Goal: Navigation & Orientation: Find specific page/section

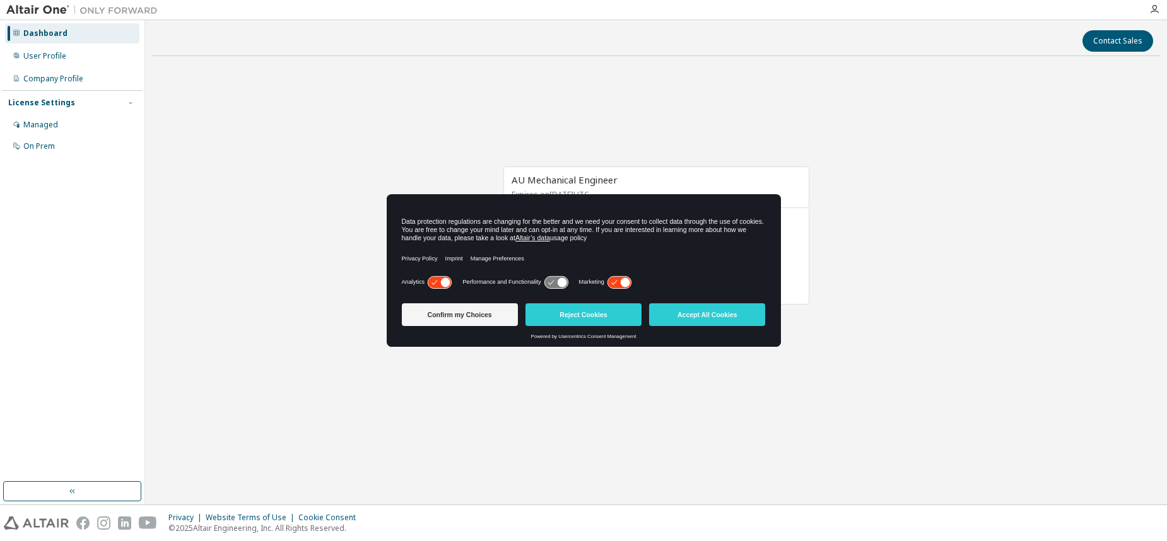
click at [813, 327] on div "AU Mechanical Engineer Expires on [DATE] UTC 97 of 120 ALTAIR UNITS USED View L…" at bounding box center [655, 242] width 1009 height 352
click at [863, 231] on div "AU Mechanical Engineer Expires on [DATE] UTC 97 of 120 ALTAIR UNITS USED View L…" at bounding box center [655, 242] width 1009 height 352
drag, startPoint x: 733, startPoint y: 218, endPoint x: 630, endPoint y: 216, distance: 102.9
click at [630, 216] on div "Data protection regulations are changing for the better and we need your consen…" at bounding box center [584, 230] width 364 height 30
drag, startPoint x: 630, startPoint y: 216, endPoint x: 642, endPoint y: 104, distance: 112.3
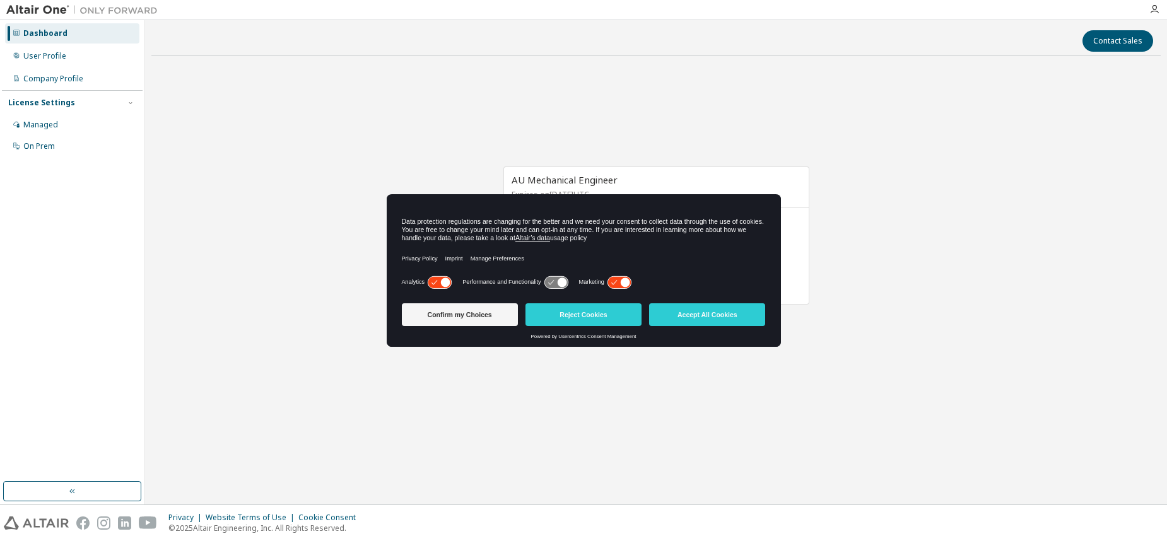
click at [642, 104] on div "AU Mechanical Engineer Expires on January 1, 2026 UTC 97 of 120 ALTAIR UNITS US…" at bounding box center [655, 242] width 1009 height 352
click at [698, 315] on button "Accept All Cookies" at bounding box center [707, 314] width 116 height 23
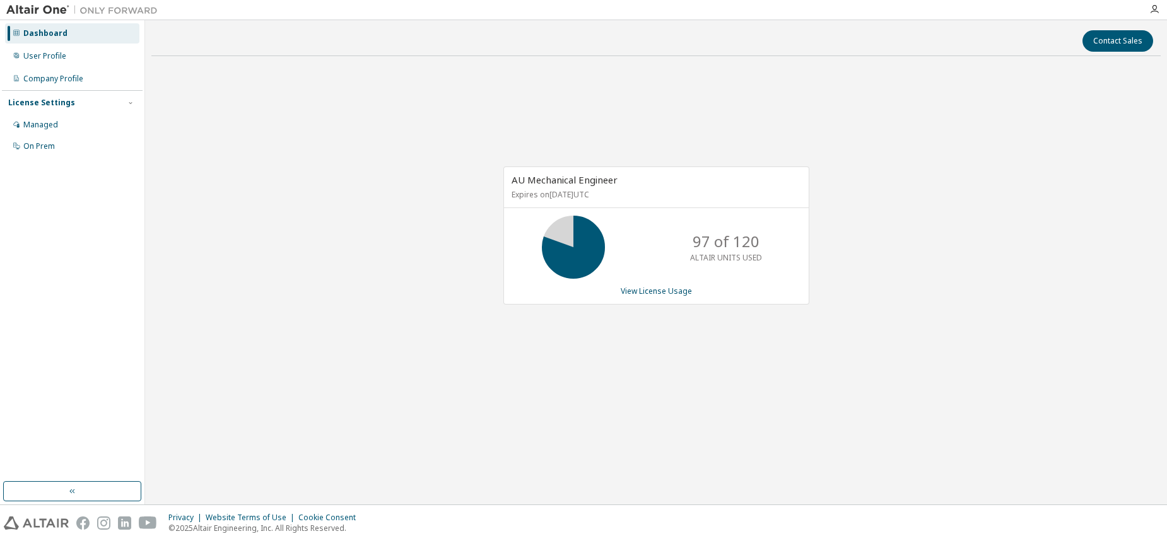
click at [744, 338] on div "AU Mechanical Engineer Expires on January 1, 2026 UTC 97 of 120 ALTAIR UNITS US…" at bounding box center [655, 242] width 1009 height 352
